Goal: Task Accomplishment & Management: Complete application form

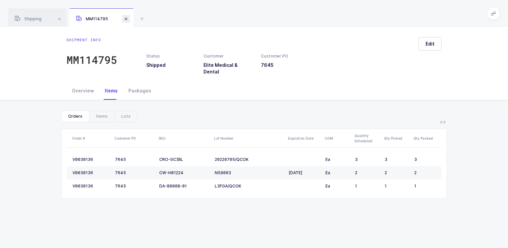
drag, startPoint x: 128, startPoint y: 19, endPoint x: 124, endPoint y: 19, distance: 3.7
click at [128, 19] on span at bounding box center [126, 19] width 8 height 8
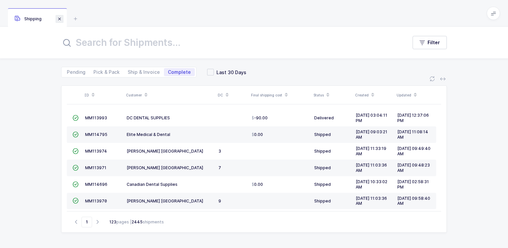
click at [59, 19] on span at bounding box center [60, 19] width 8 height 8
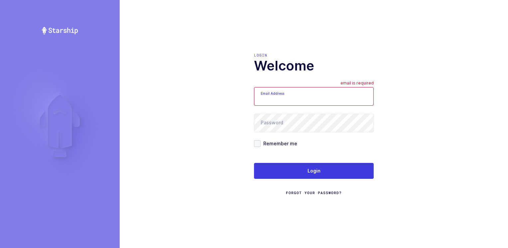
type input "Moshe@valstardental.com"
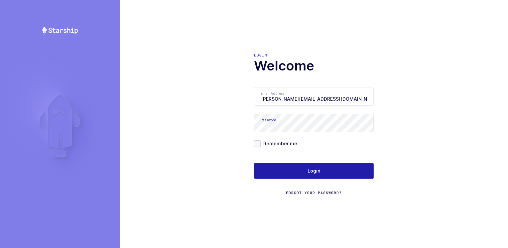
click at [297, 172] on button "Login" at bounding box center [314, 171] width 120 height 16
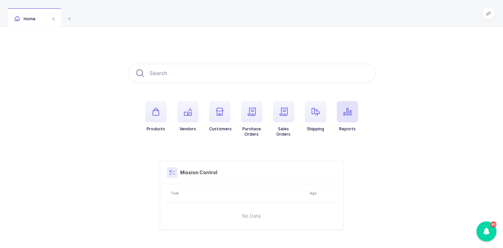
click at [345, 111] on icon "button" at bounding box center [347, 112] width 8 height 8
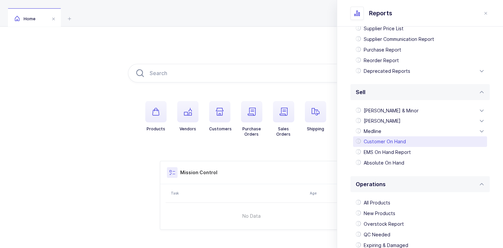
scroll to position [99, 0]
click at [410, 142] on div "Customer On Hand" at bounding box center [420, 141] width 134 height 11
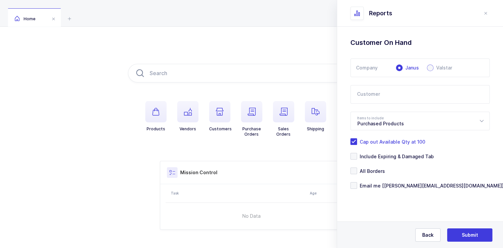
click at [430, 67] on span at bounding box center [430, 67] width 7 height 7
click at [430, 67] on input "Valstar" at bounding box center [430, 67] width 7 height 7
radio input "true"
radio input "false"
radio input "true"
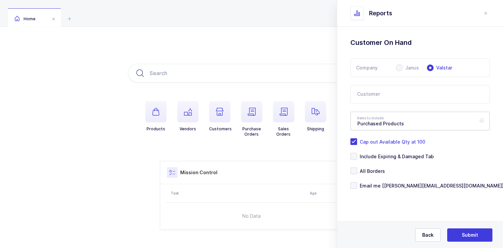
click at [480, 120] on icon at bounding box center [481, 121] width 8 height 19
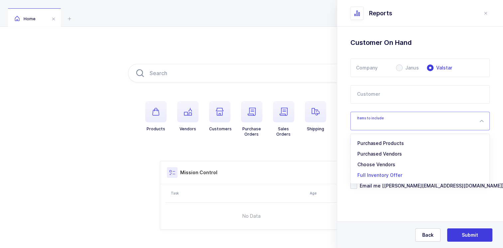
click at [379, 174] on span "Full Inventory Offer" at bounding box center [379, 175] width 45 height 6
type input "Full Inventory Offer"
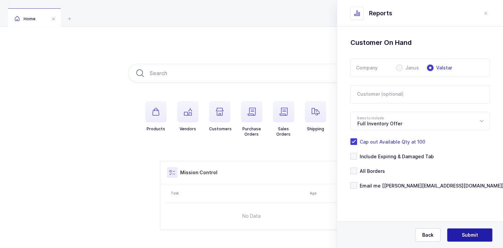
click at [455, 234] on button "Submit" at bounding box center [469, 234] width 45 height 13
